Goal: Transaction & Acquisition: Purchase product/service

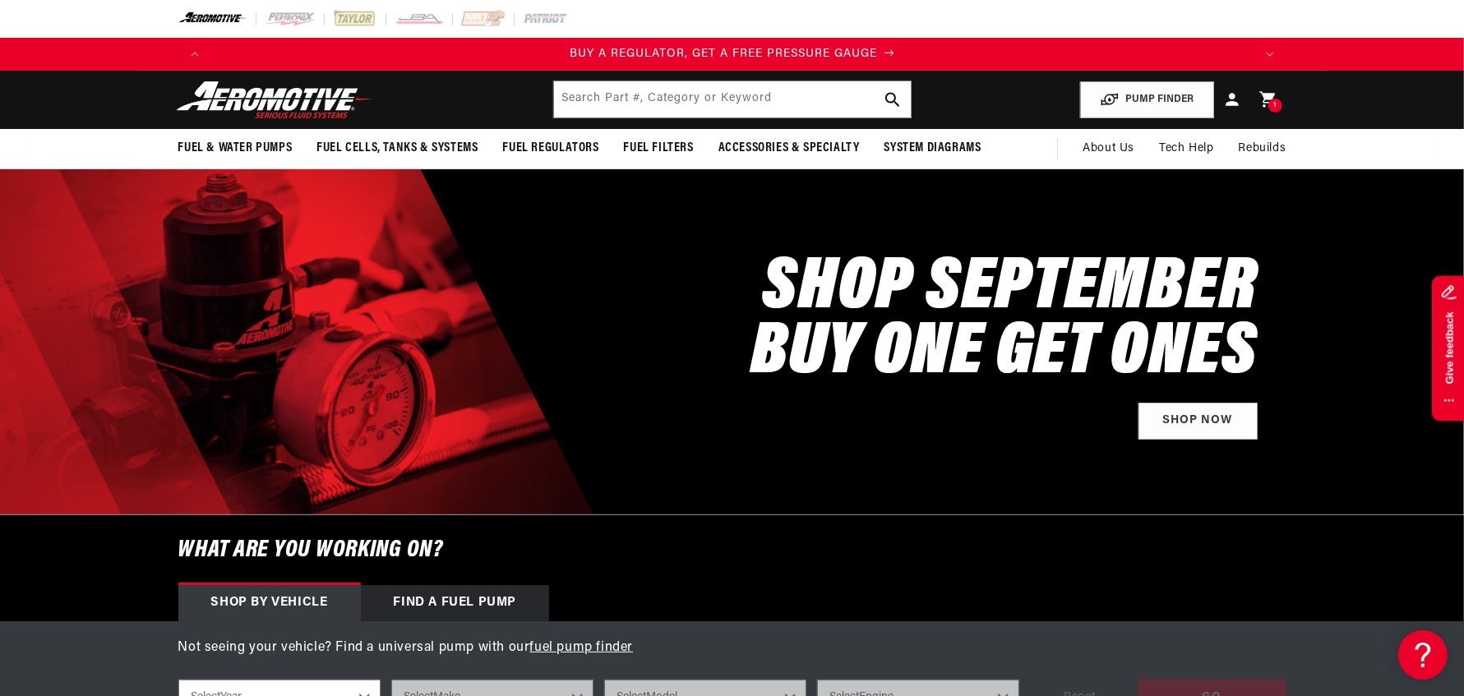
click at [890, 55] on p "BUY A REGULATOR, GET A FREE PRESSURE GAUGE" at bounding box center [732, 54] width 1042 height 18
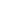
click at [0, 0] on html at bounding box center [0, 0] width 0 height 0
